Goal: Task Accomplishment & Management: Use online tool/utility

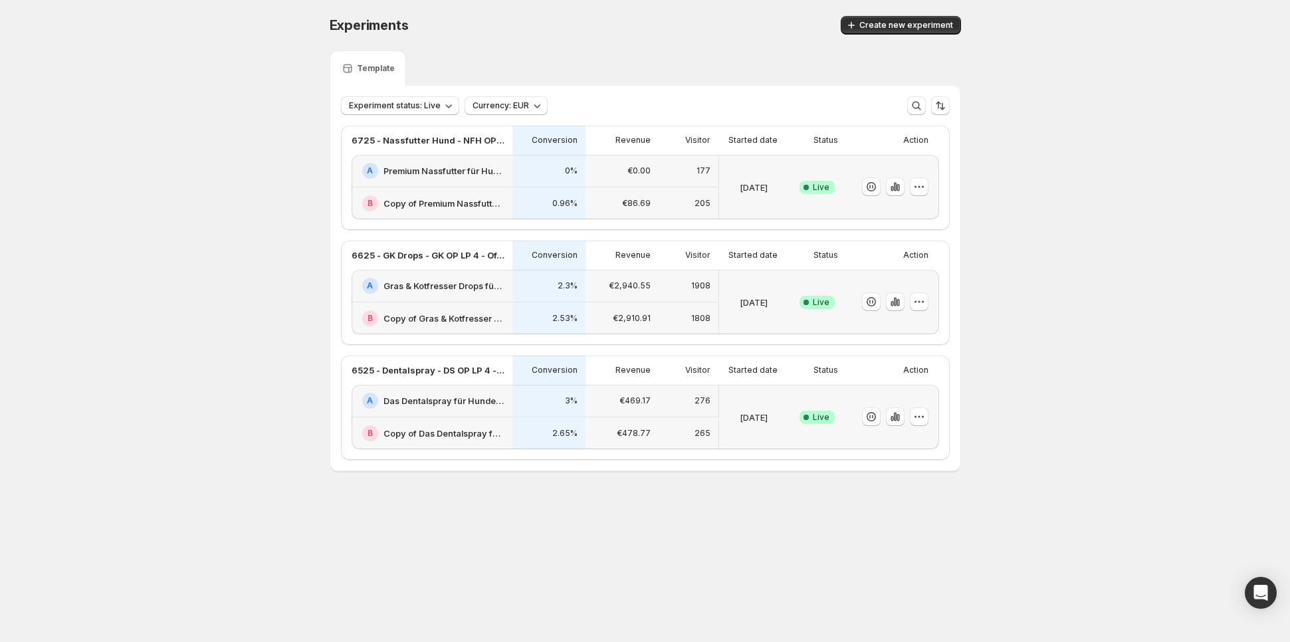
click at [637, 200] on p "€86.69" at bounding box center [636, 203] width 29 height 11
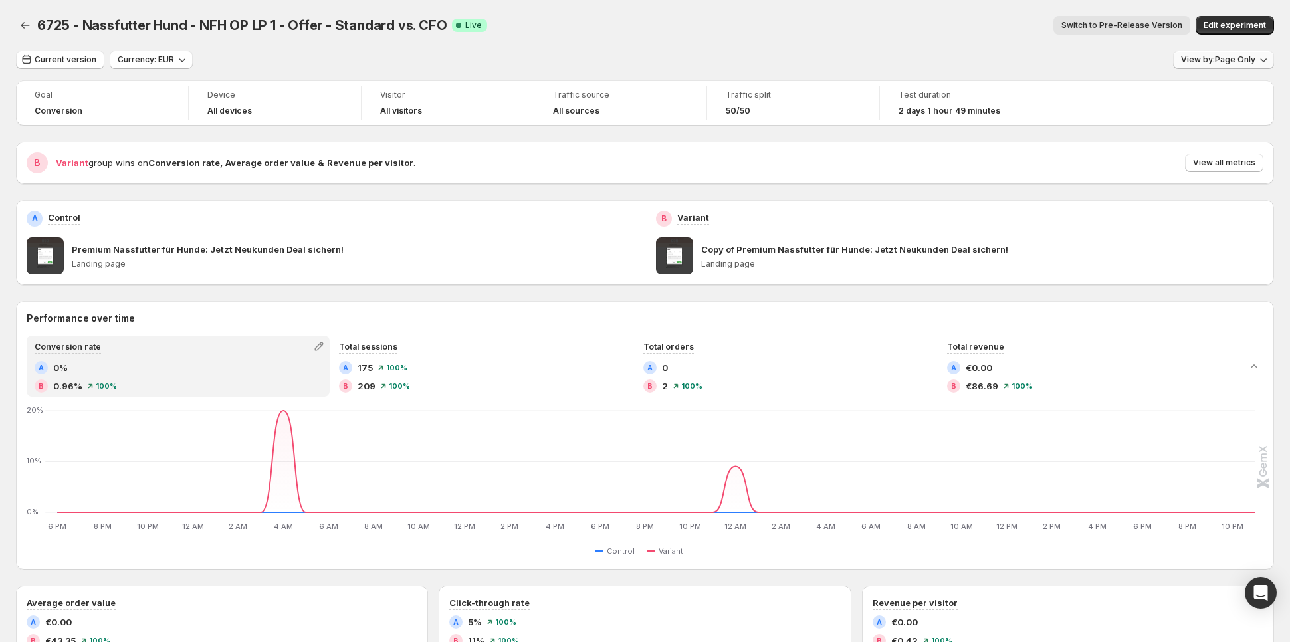
click at [1237, 100] on div "Goal Conversion Device All devices Visitor All visitors Traffic source All sour…" at bounding box center [645, 102] width 1258 height 45
click at [1257, 52] on button "View by: Page Only" at bounding box center [1223, 60] width 101 height 19
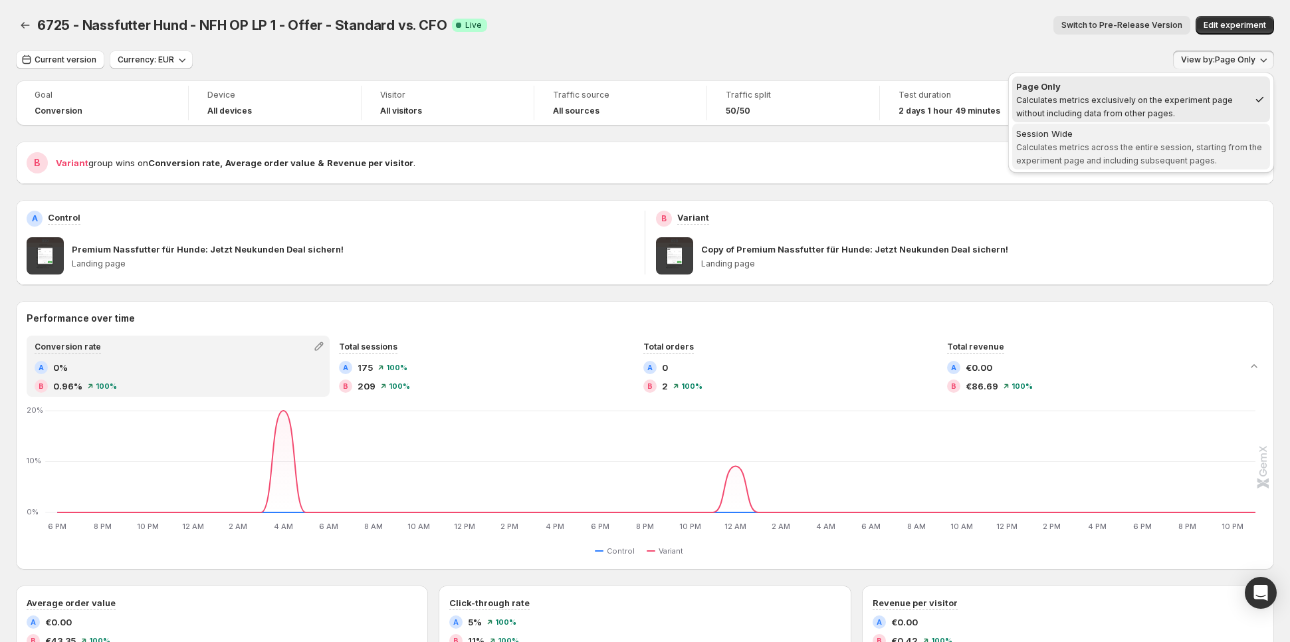
click at [1170, 138] on div "Session Wide" at bounding box center [1141, 133] width 250 height 13
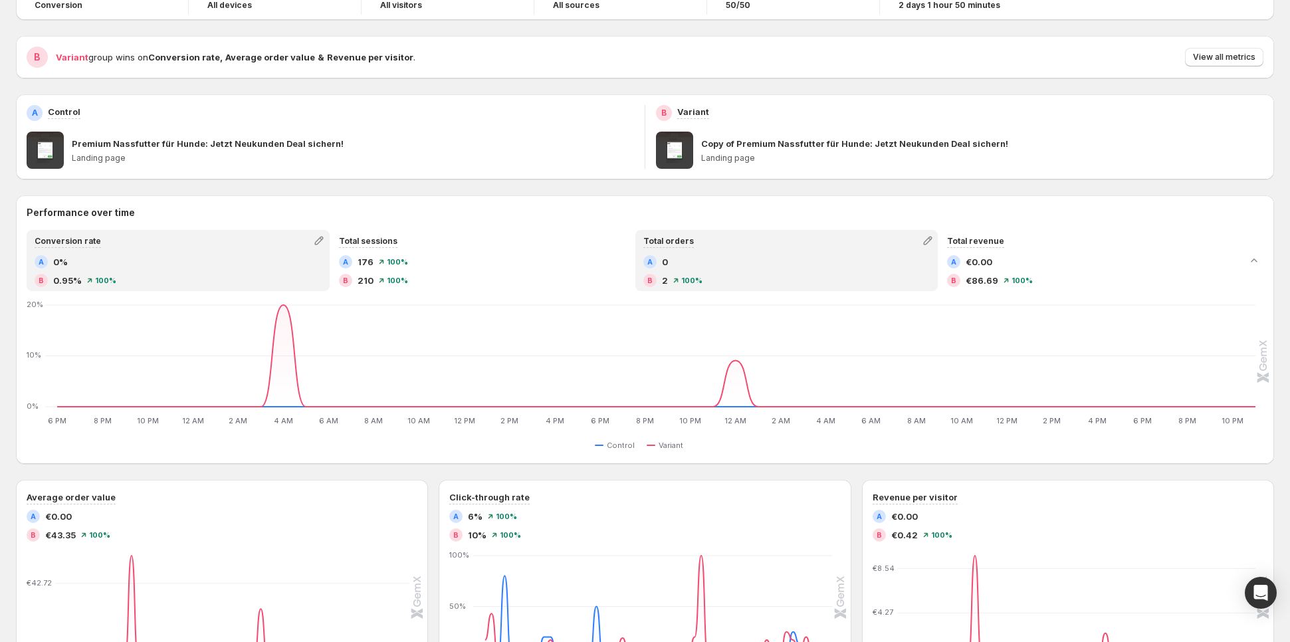
scroll to position [323, 0]
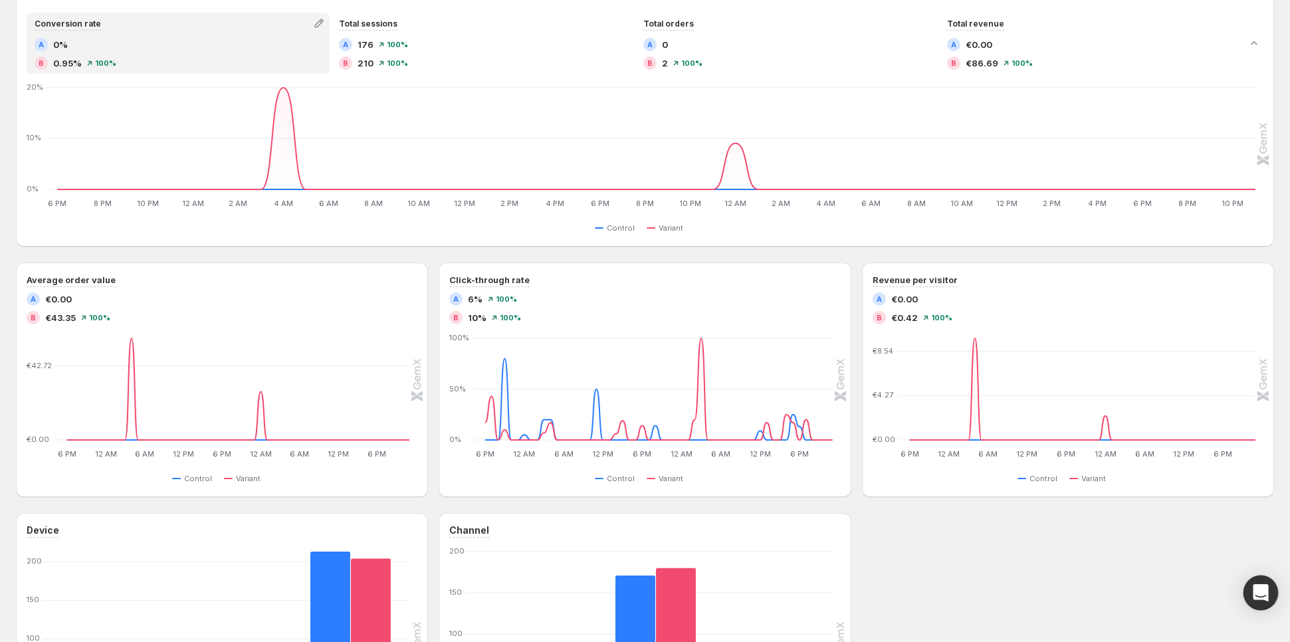
click at [1258, 583] on div "Open Intercom Messenger" at bounding box center [1260, 592] width 35 height 35
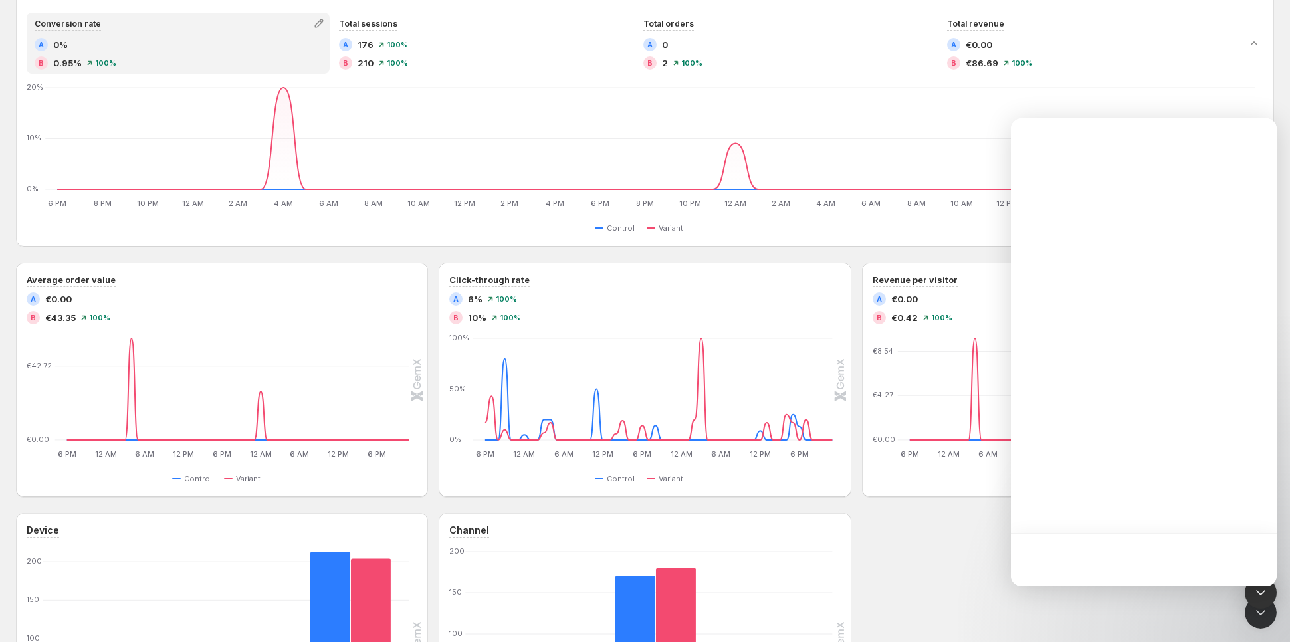
scroll to position [0, 0]
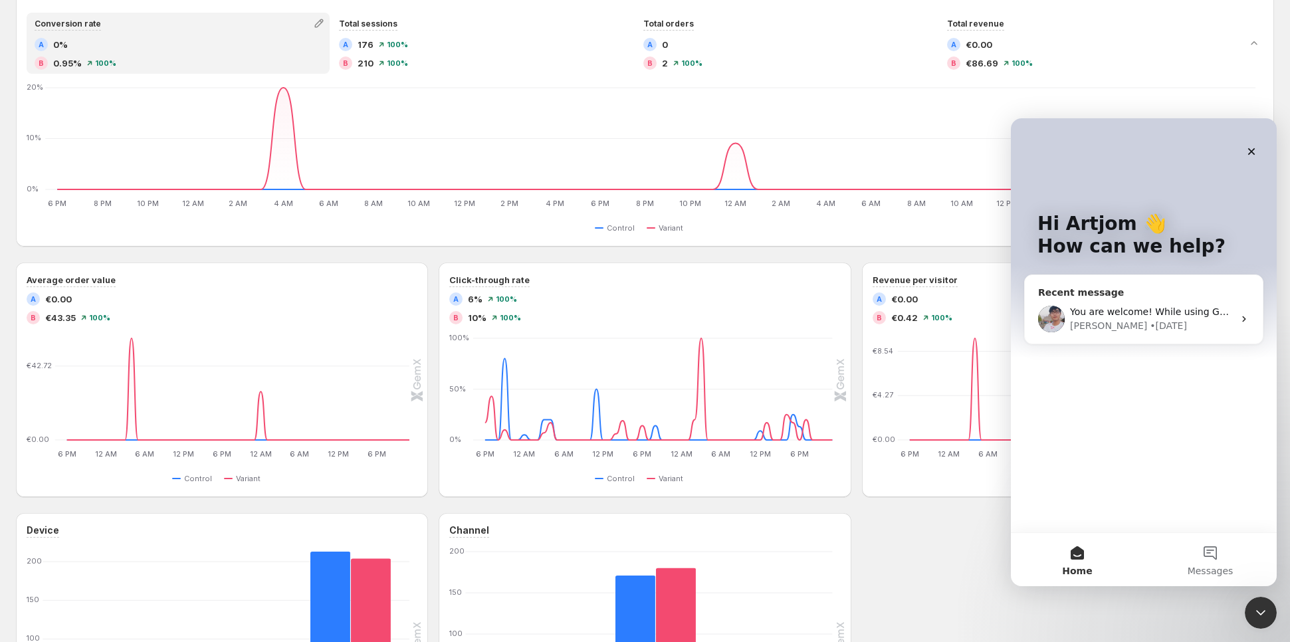
click at [1144, 325] on div "[PERSON_NAME] • [DATE]" at bounding box center [1151, 326] width 163 height 14
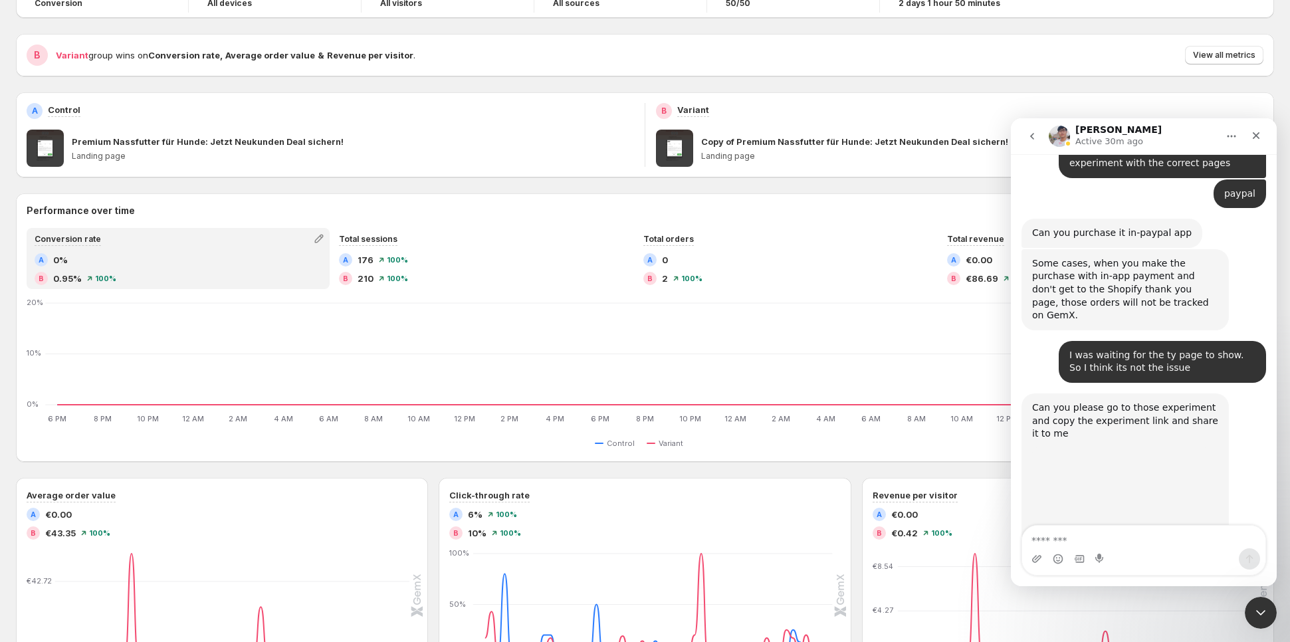
scroll to position [106, 0]
type textarea "********"
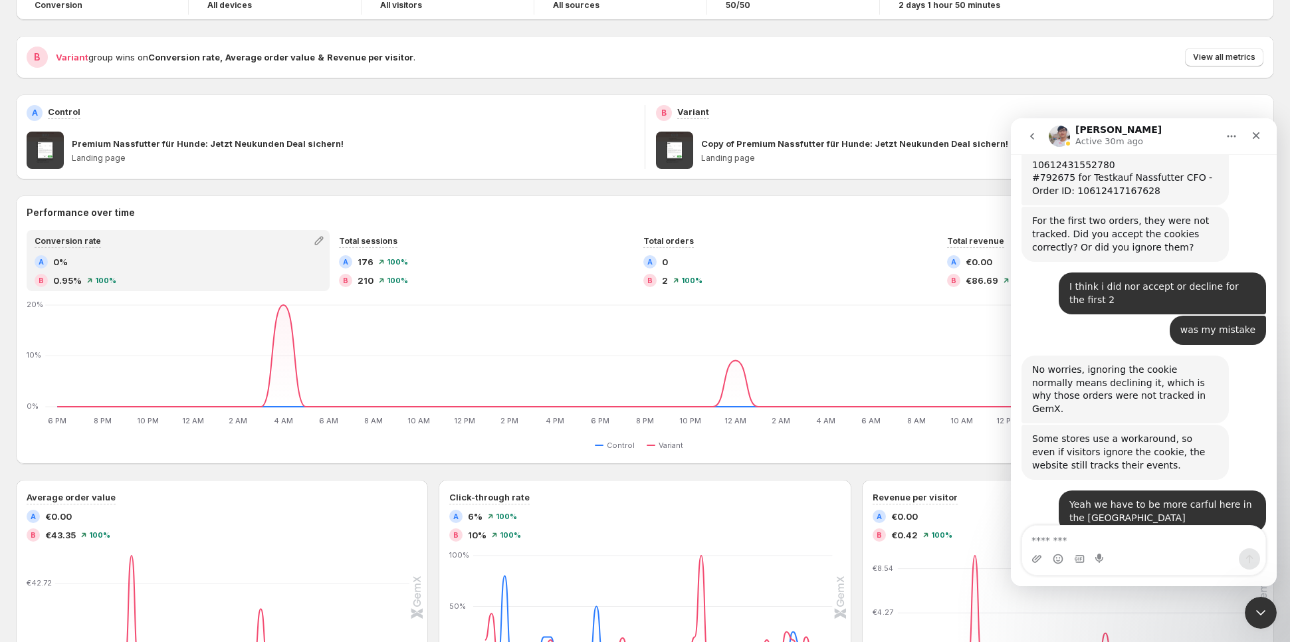
scroll to position [0, 0]
